Goal: Transaction & Acquisition: Purchase product/service

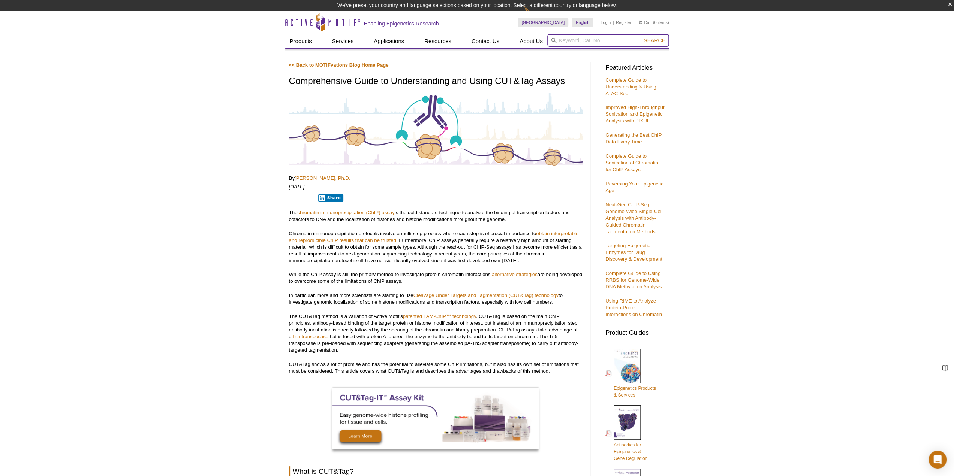
click at [588, 39] on input "search" at bounding box center [608, 40] width 122 height 13
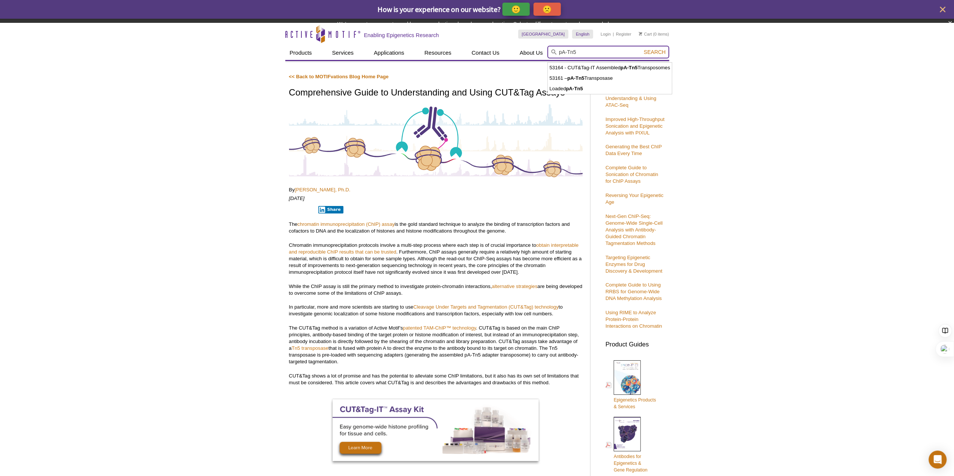
type input "pA-Tn5"
click at [641, 49] on button "Search" at bounding box center [654, 52] width 26 height 7
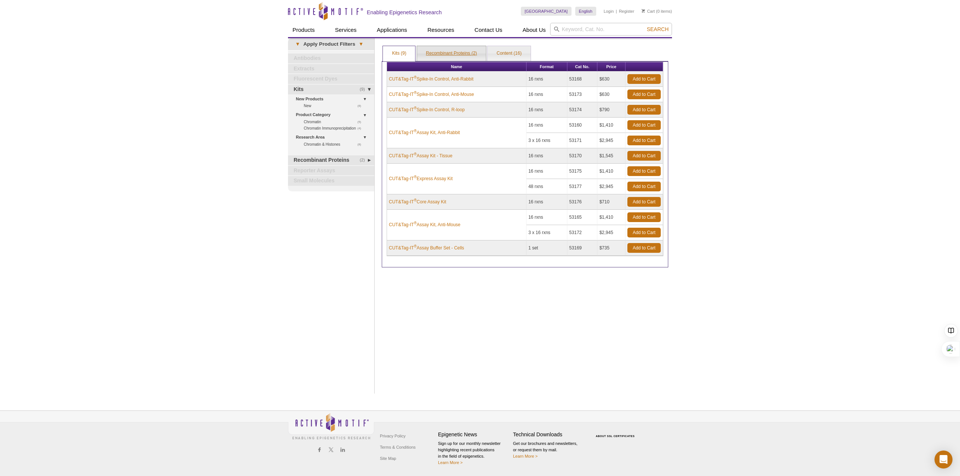
click at [441, 55] on link "Recombinant Proteins (2)" at bounding box center [451, 53] width 69 height 15
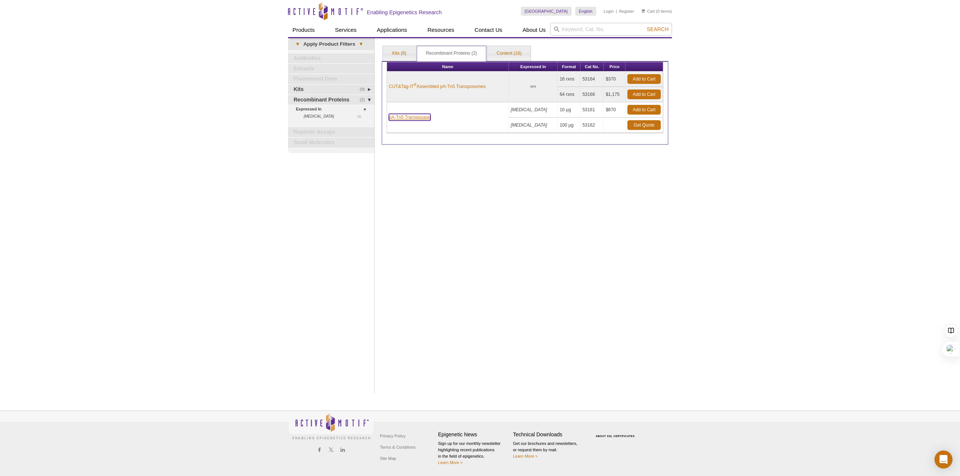
click at [419, 117] on link "pA-Tn5 Transposase" at bounding box center [410, 117] width 42 height 7
click at [425, 117] on link "pA-Tn5 Transposase" at bounding box center [410, 117] width 42 height 7
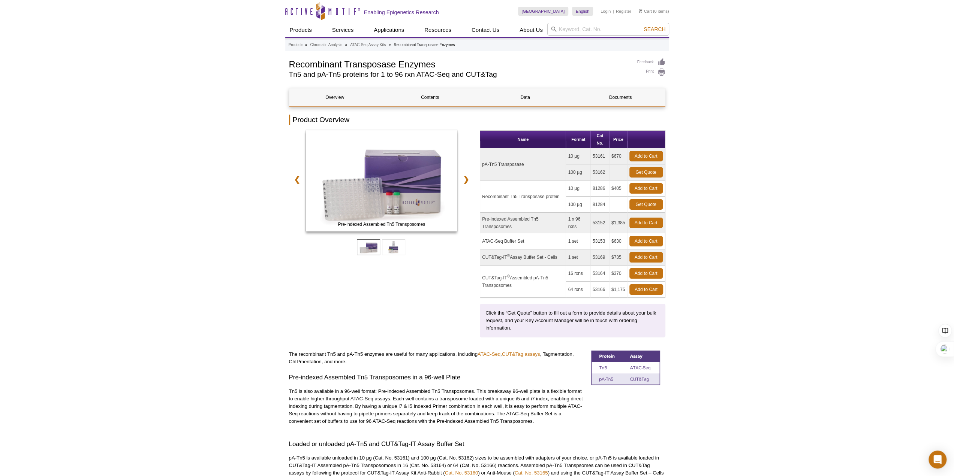
drag, startPoint x: 794, startPoint y: 193, endPoint x: 785, endPoint y: 189, distance: 9.7
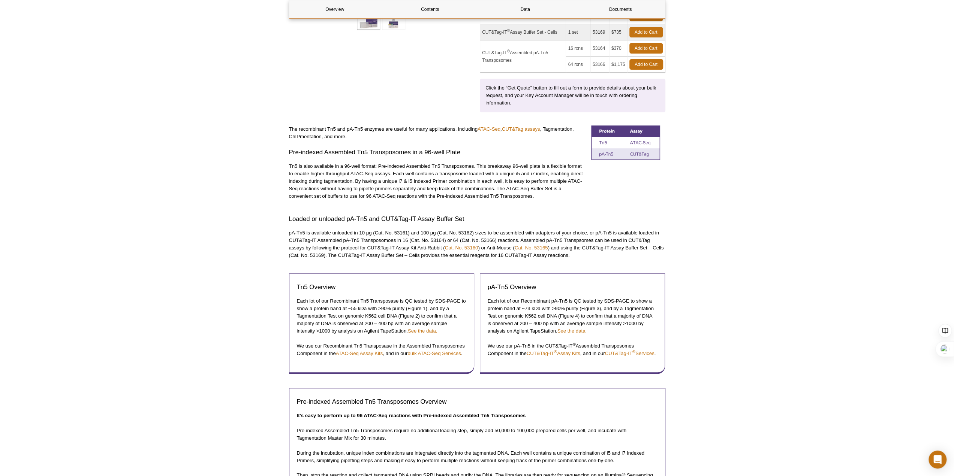
scroll to position [375, 0]
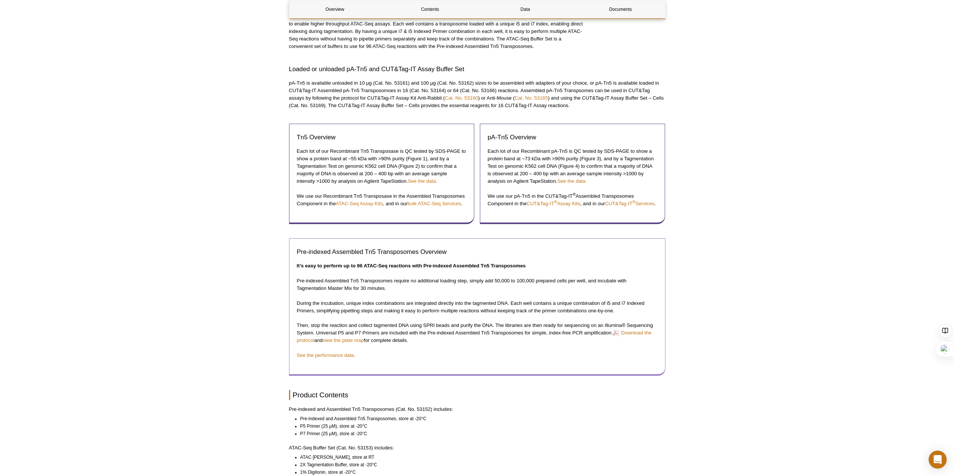
click at [499, 358] on p "See the performance data." at bounding box center [477, 355] width 361 height 7
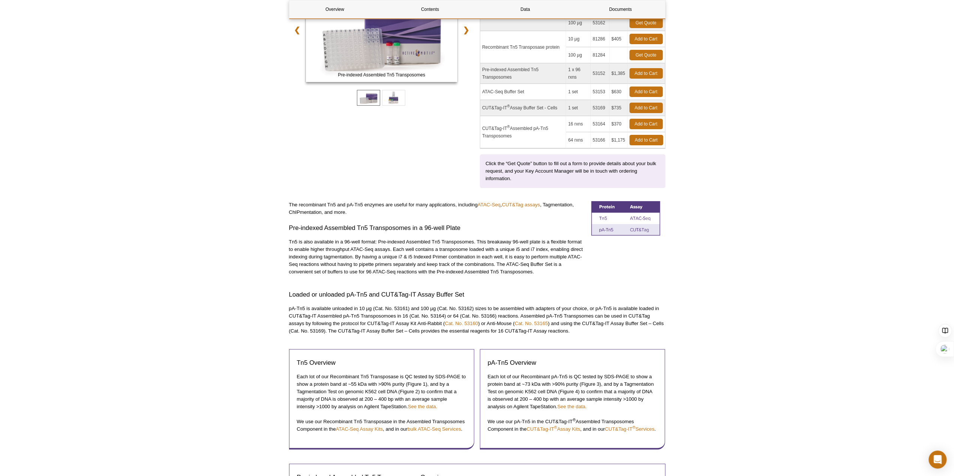
scroll to position [112, 0]
